Goal: Navigation & Orientation: Find specific page/section

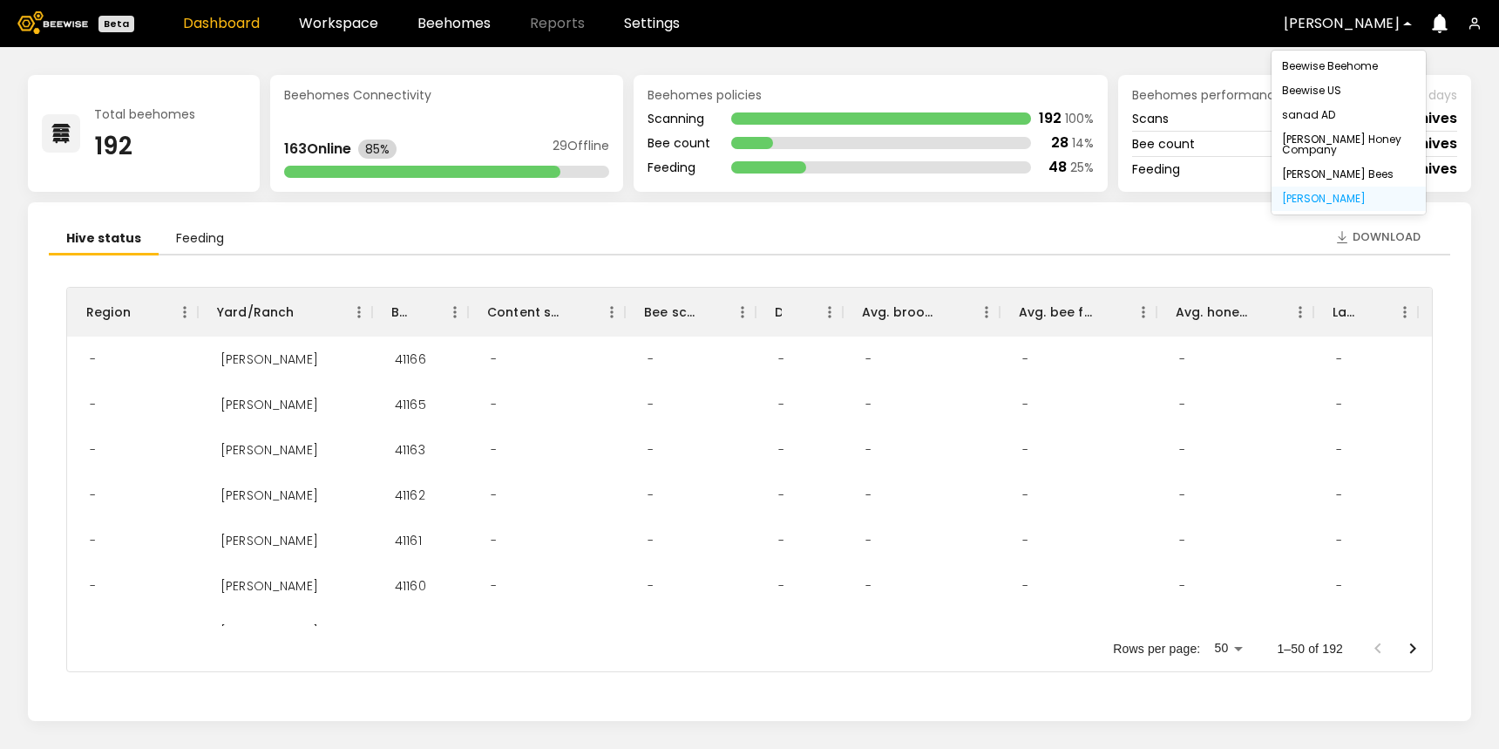
click at [1335, 21] on div at bounding box center [1342, 24] width 116 height 16
click at [1325, 120] on div "sanad AD" at bounding box center [1348, 115] width 133 height 10
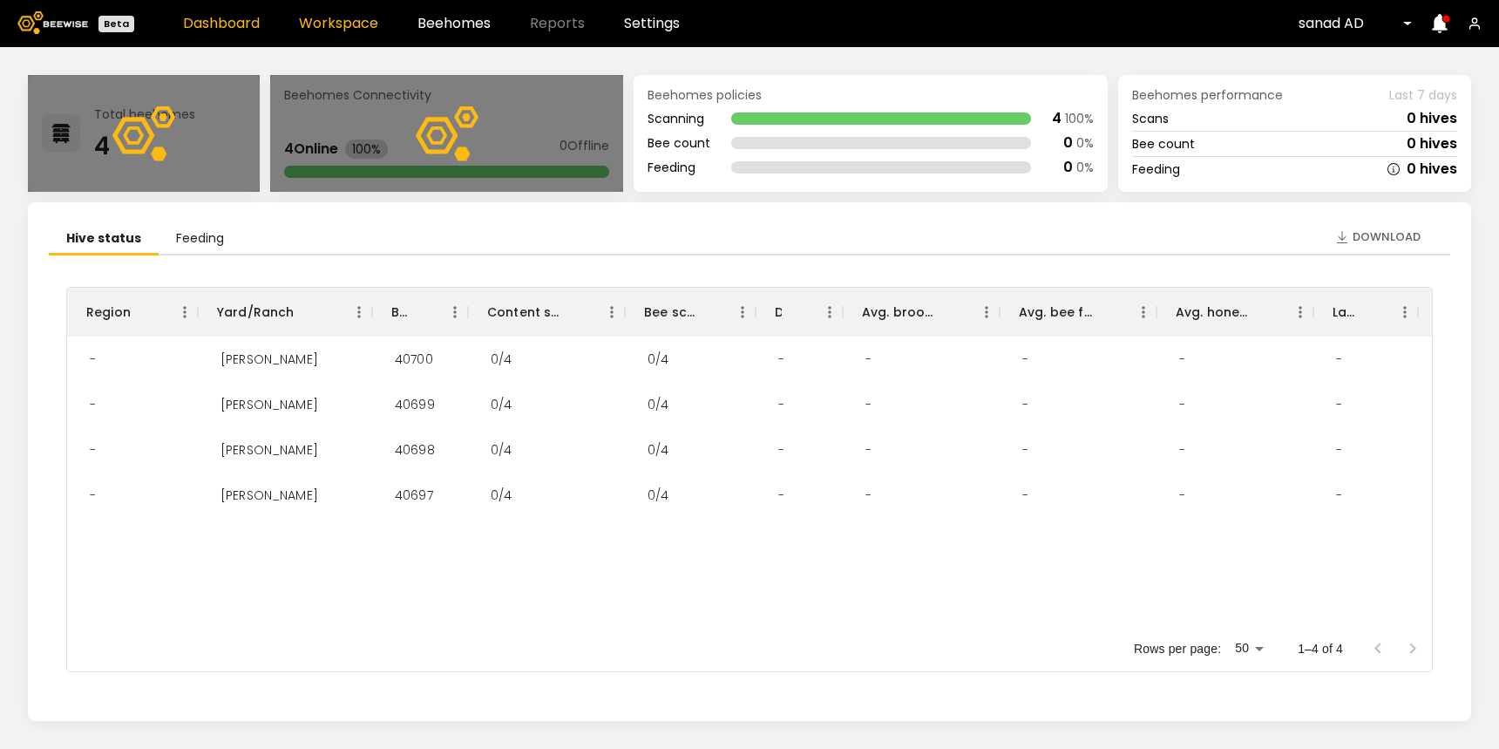
click at [331, 23] on link "Workspace" at bounding box center [338, 24] width 79 height 14
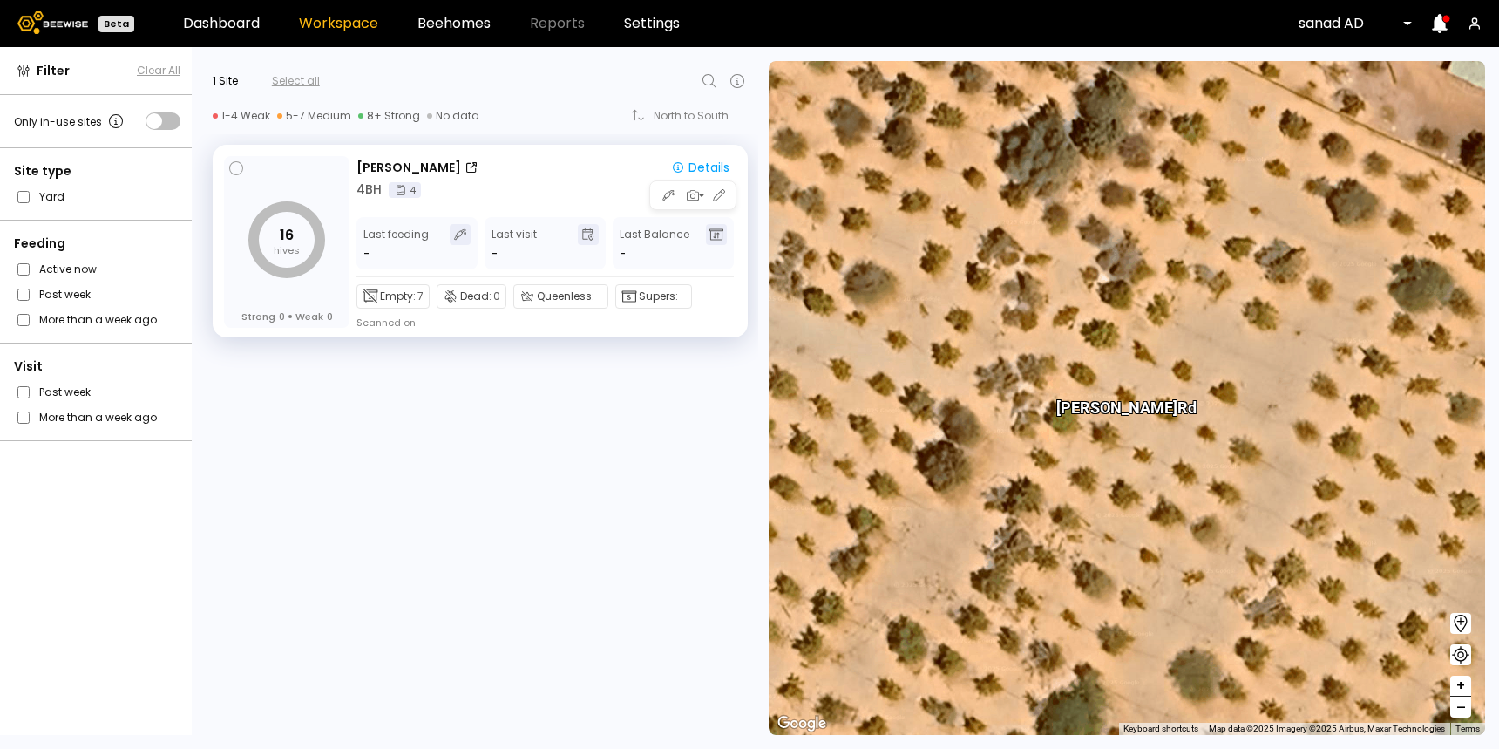
click at [555, 184] on div "4 BH 4" at bounding box center [547, 189] width 380 height 18
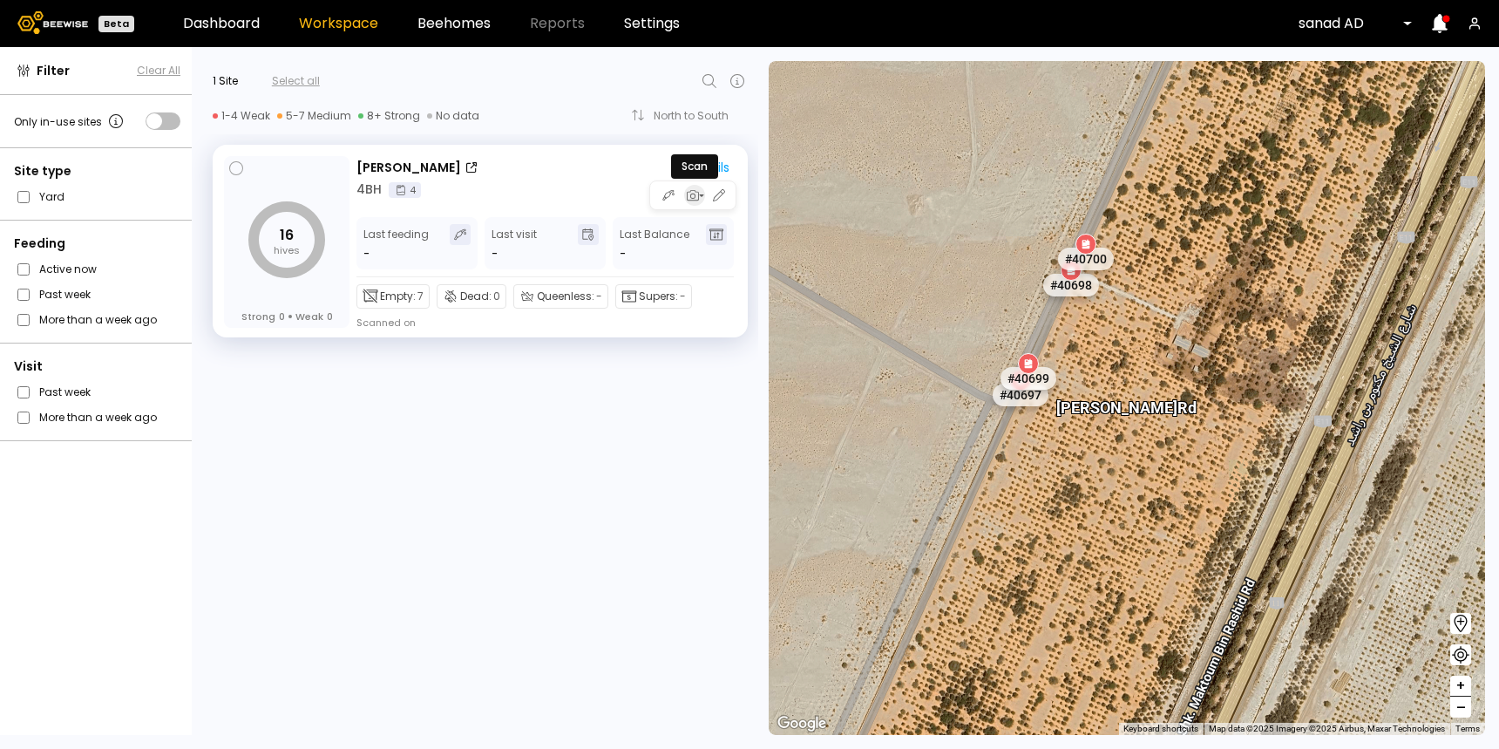
click at [700, 198] on icon "button" at bounding box center [701, 195] width 7 height 7
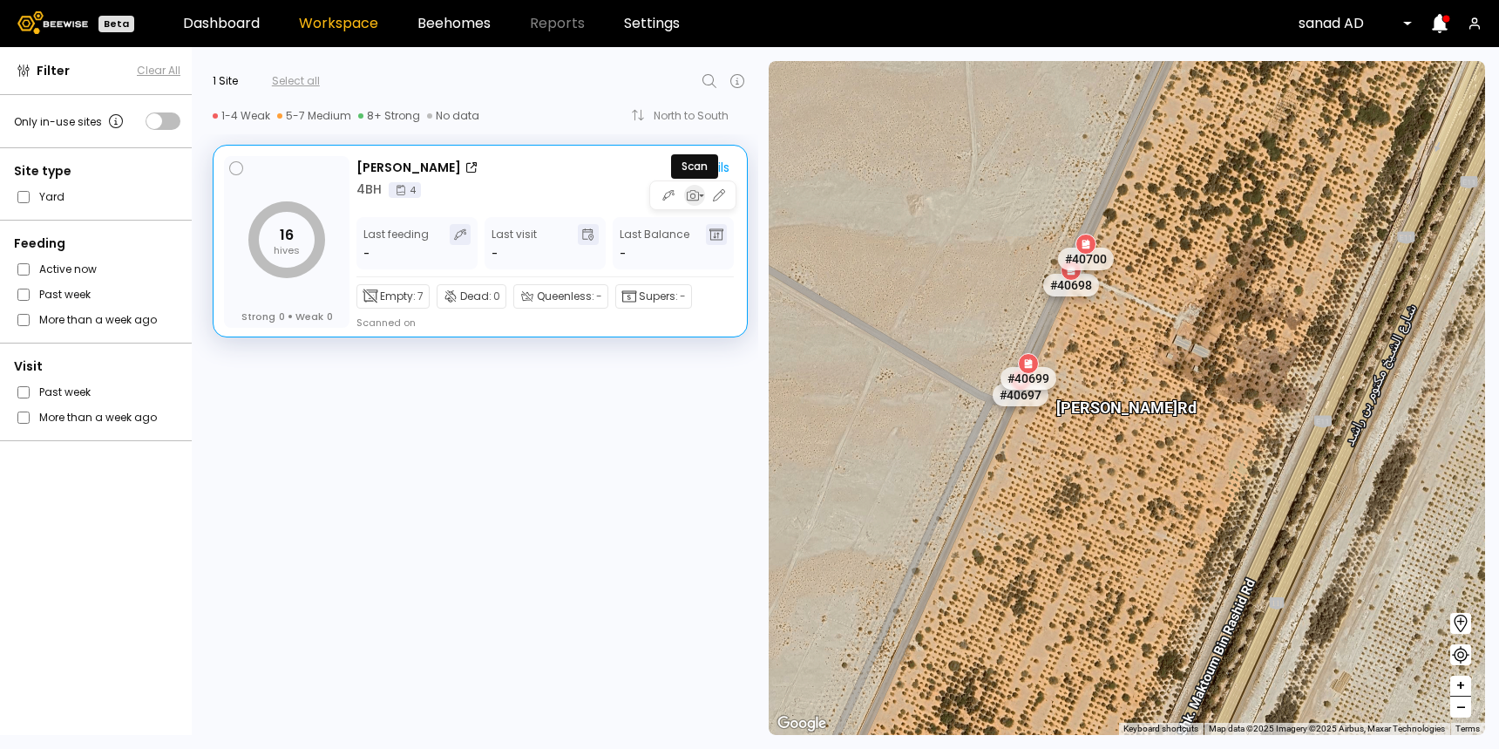
click at [701, 197] on icon "button" at bounding box center [701, 195] width 7 height 7
